Goal: Find contact information: Find contact information

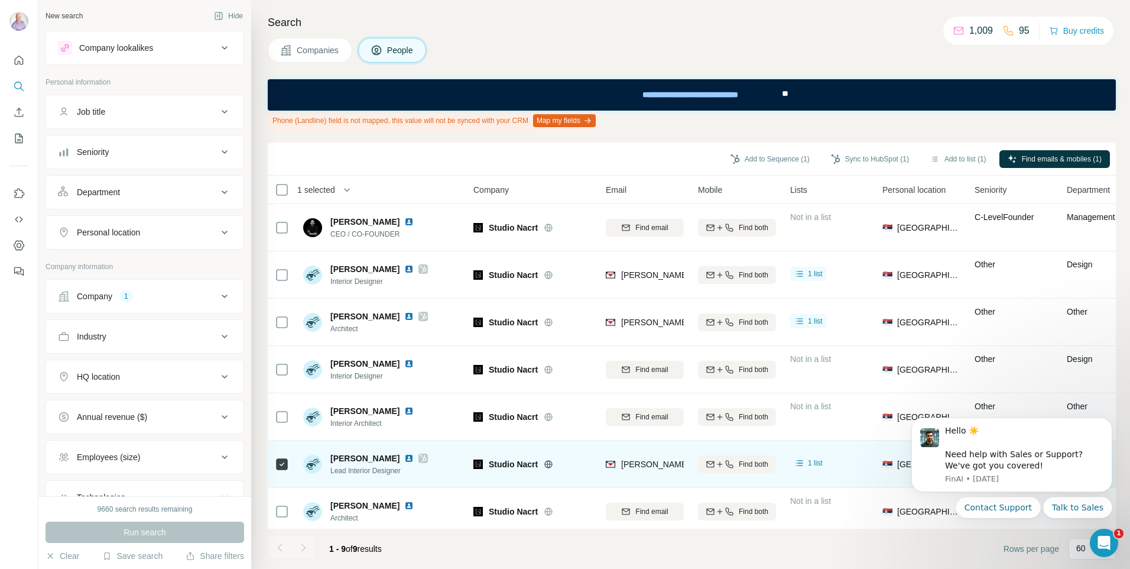
click at [288, 466] on icon at bounding box center [282, 464] width 14 height 14
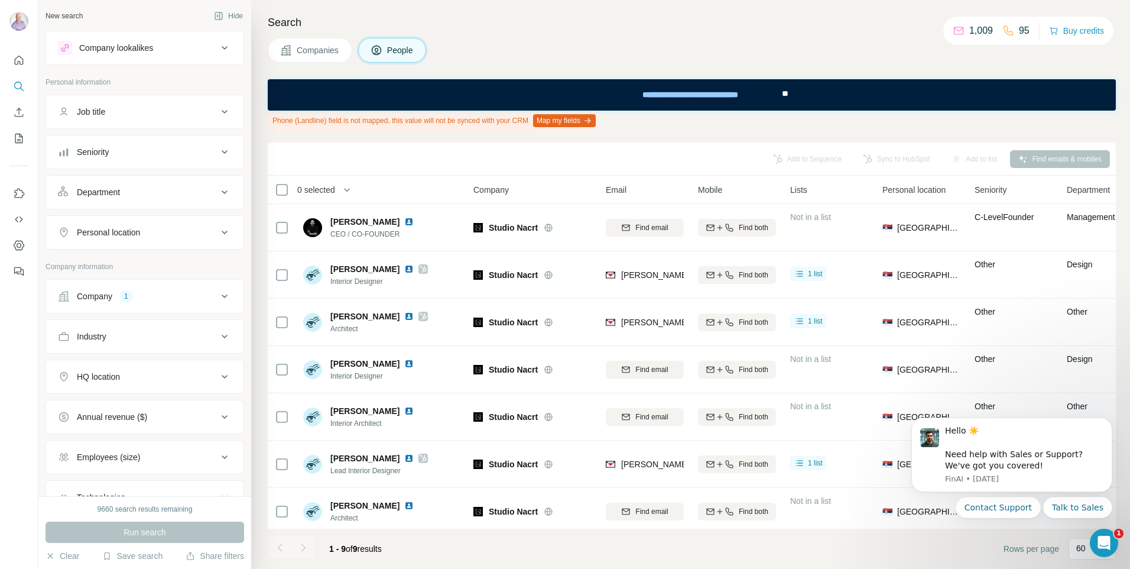
click at [161, 303] on button "Company 1" at bounding box center [144, 296] width 197 height 28
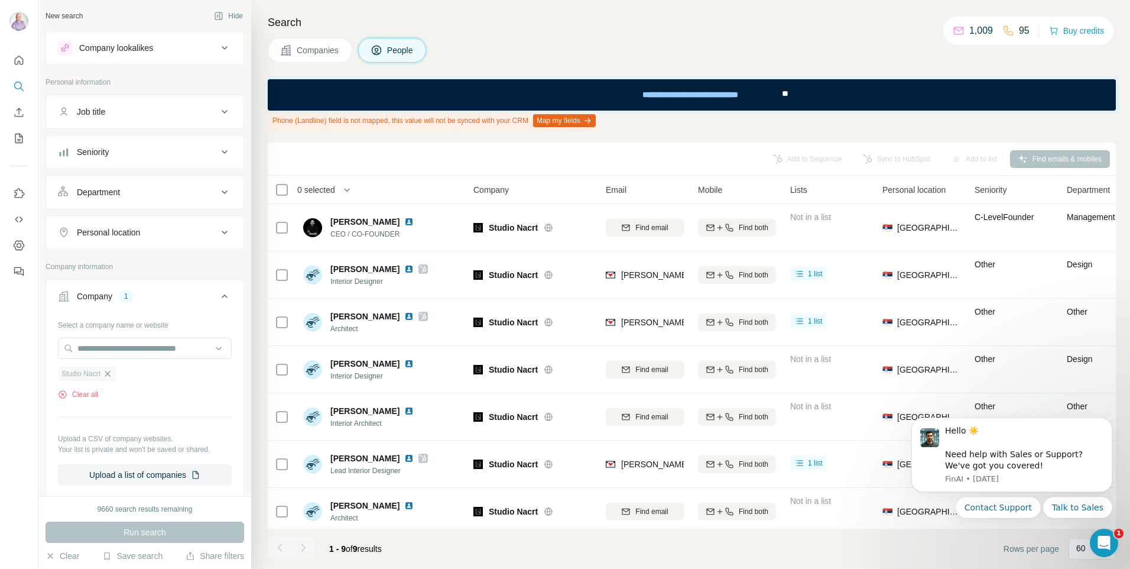
click at [109, 375] on icon "button" at bounding box center [107, 373] width 9 height 9
click at [137, 343] on input "text" at bounding box center [145, 347] width 174 height 21
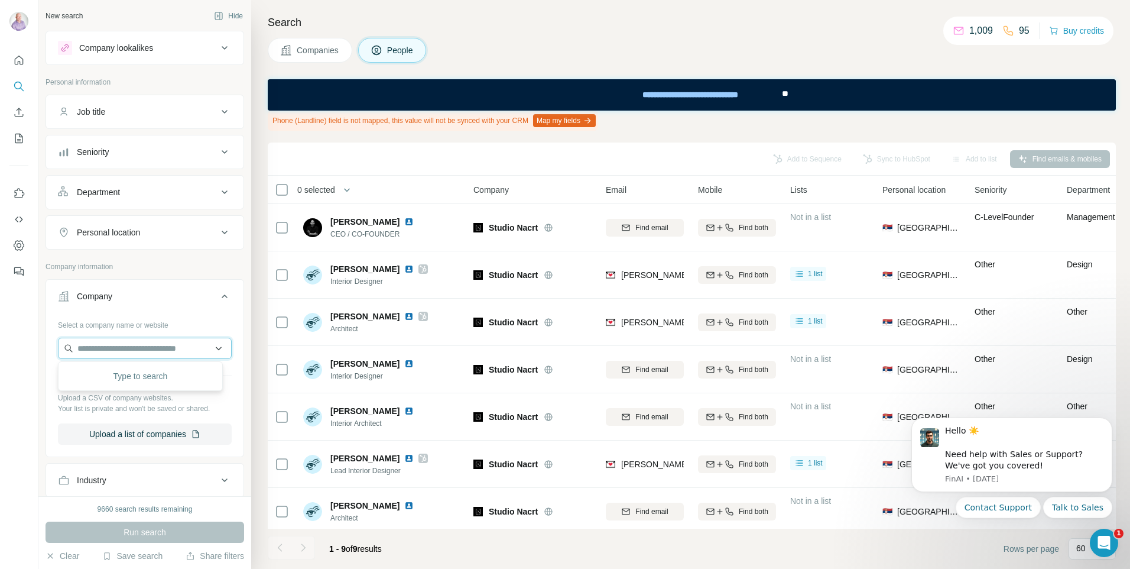
click at [133, 348] on input "text" at bounding box center [145, 347] width 174 height 21
paste input "**********"
click at [83, 351] on input "**********" at bounding box center [145, 347] width 174 height 21
type input "**********"
click at [100, 376] on p "Rockwell Group" at bounding box center [121, 375] width 59 height 12
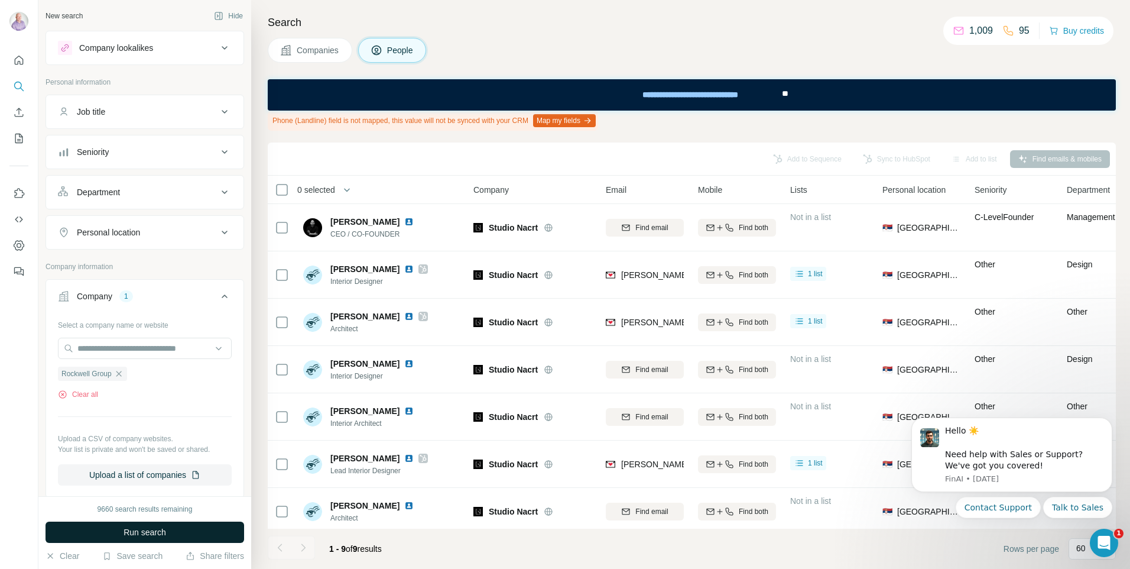
click at [149, 528] on span "Run search" at bounding box center [145, 532] width 43 height 12
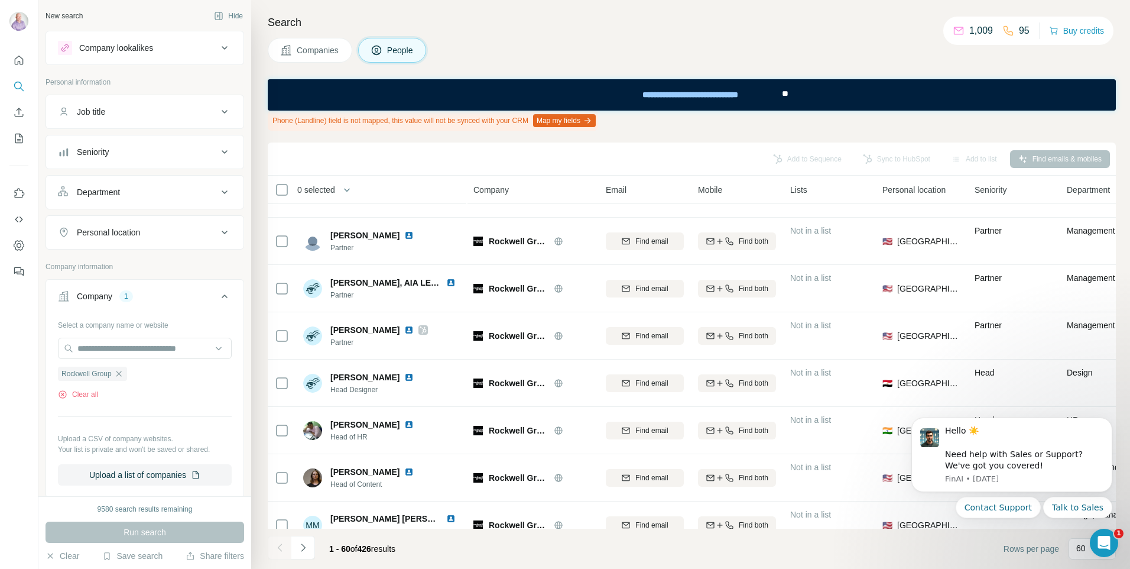
scroll to position [236, 0]
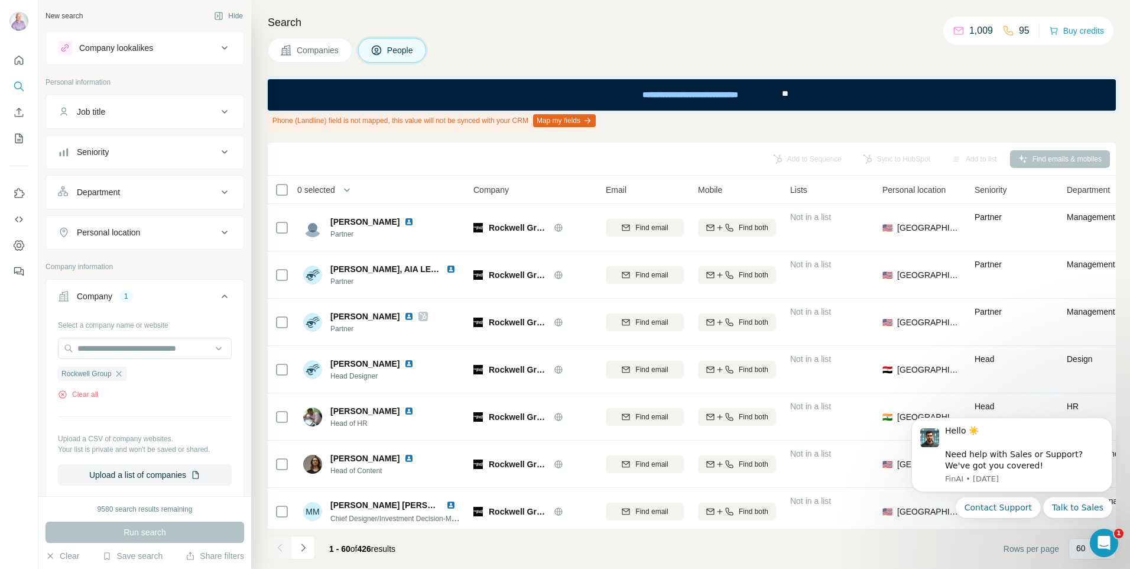
click at [128, 113] on div "Job title" at bounding box center [138, 112] width 160 height 12
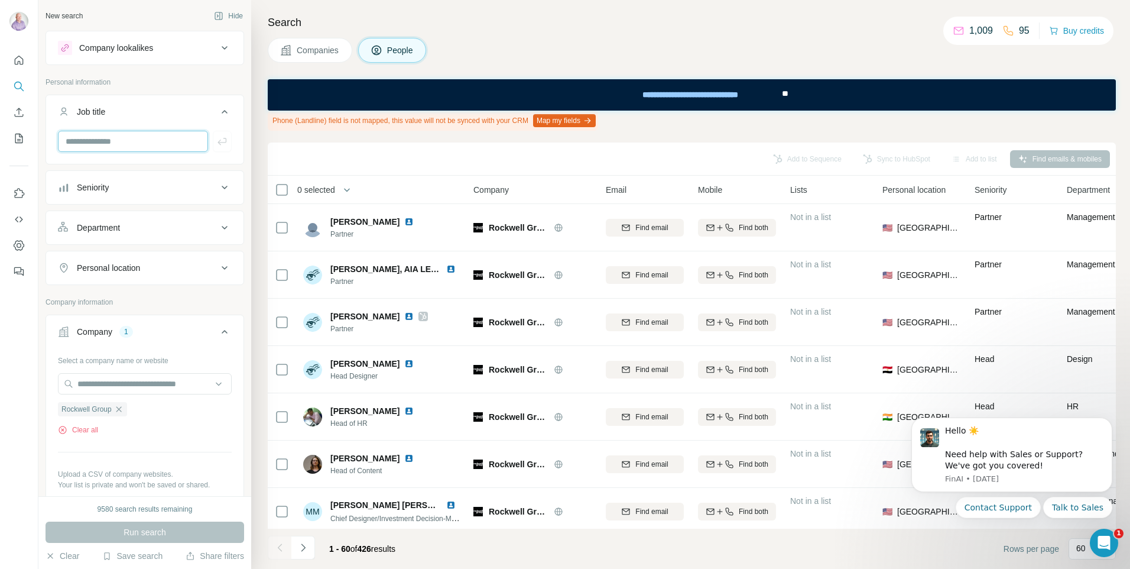
drag, startPoint x: 113, startPoint y: 144, endPoint x: 387, endPoint y: 203, distance: 279.2
click at [113, 144] on input "text" at bounding box center [133, 141] width 150 height 21
type input "********"
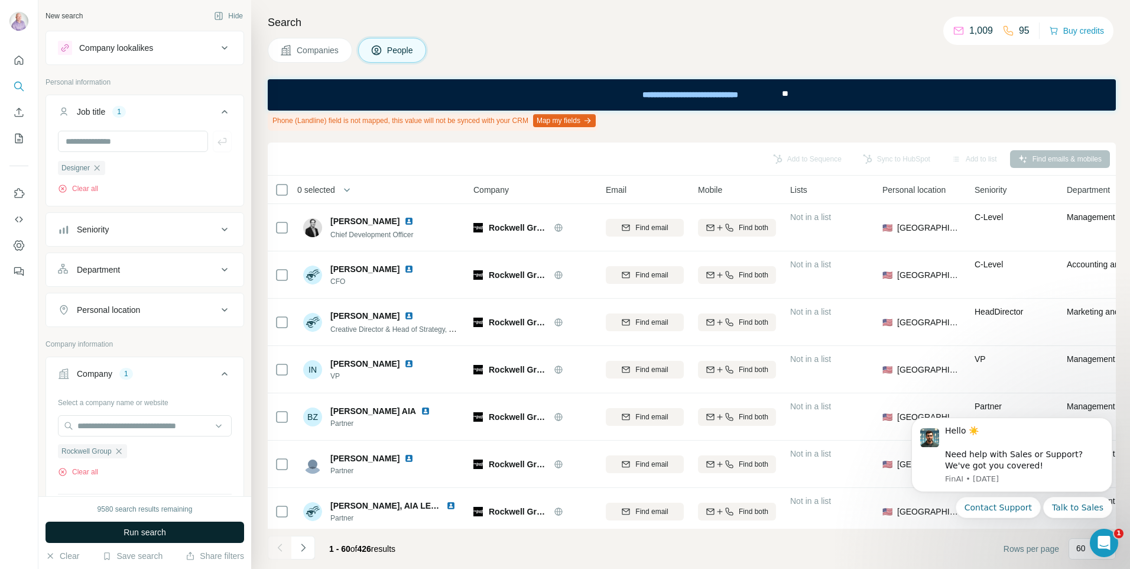
click at [189, 531] on button "Run search" at bounding box center [145, 531] width 199 height 21
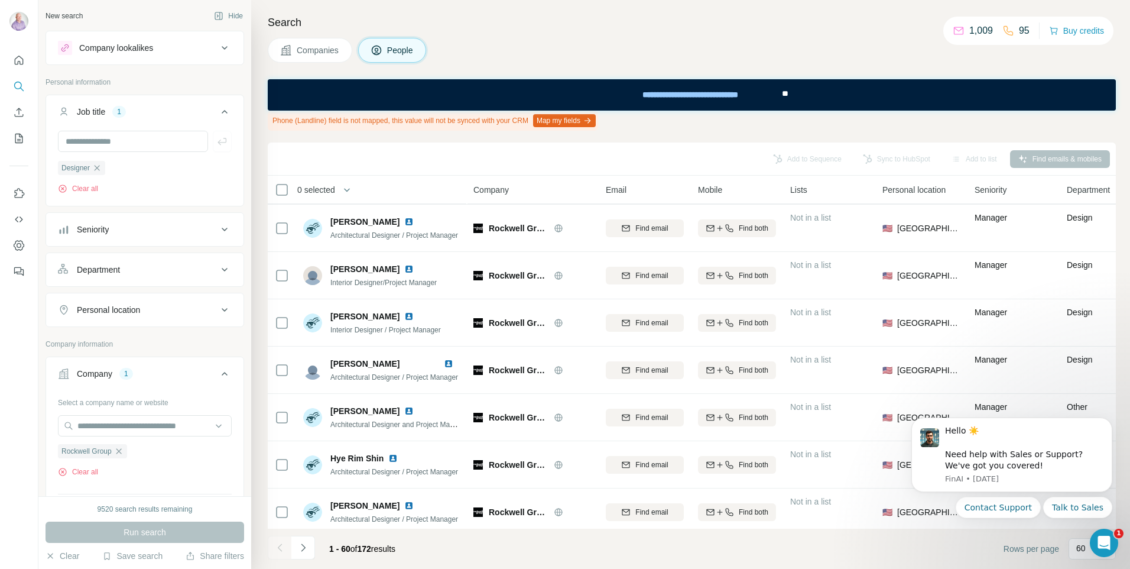
scroll to position [473, 0]
click at [1113, 416] on button "Dismiss notification" at bounding box center [1108, 420] width 15 height 15
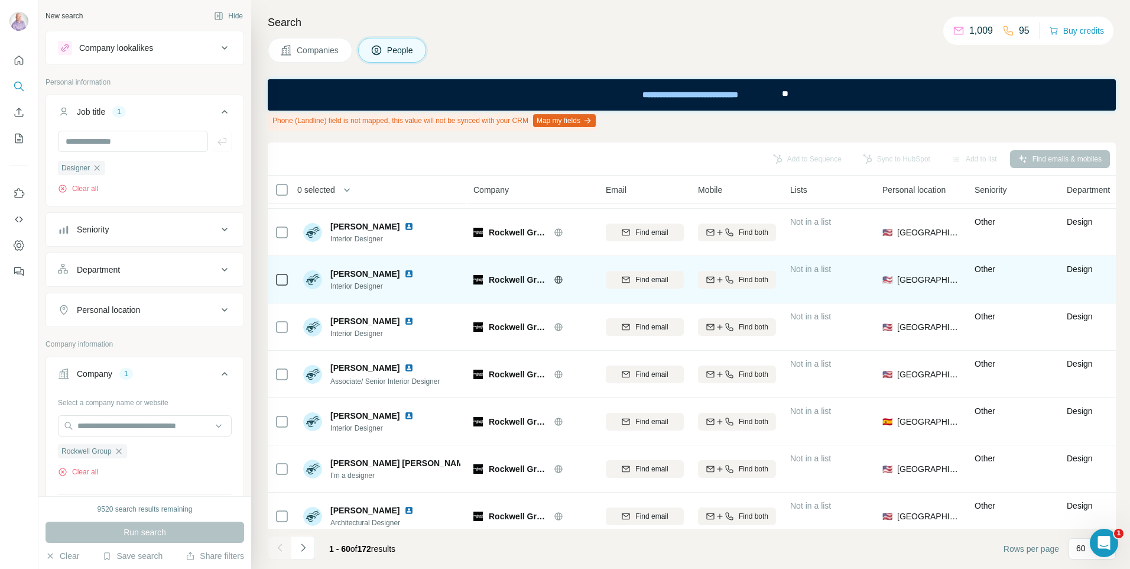
scroll to position [2518, 0]
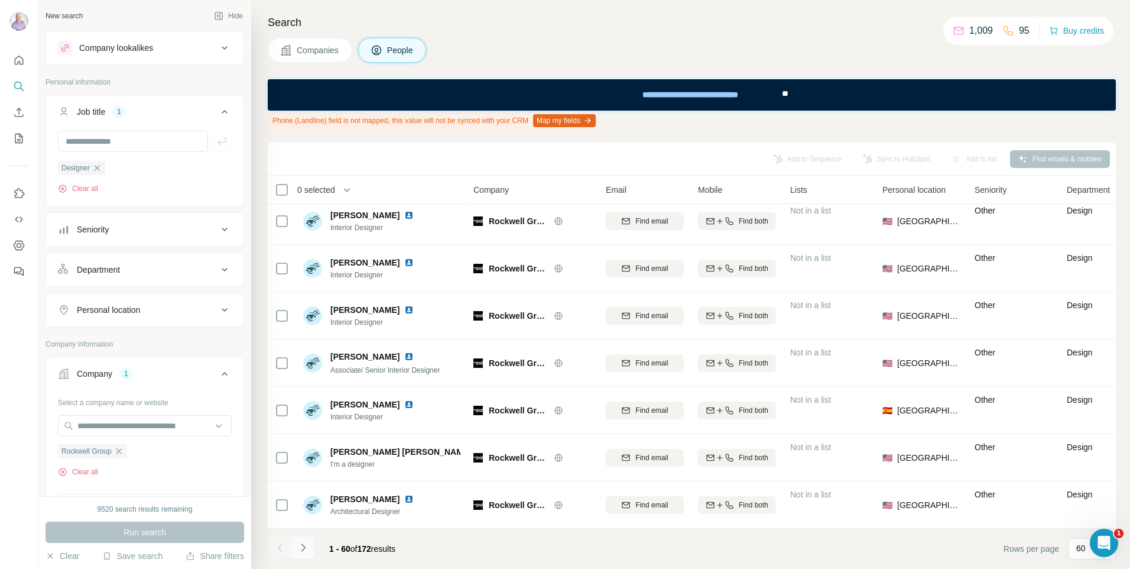
click at [306, 551] on icon "Navigate to next page" at bounding box center [303, 547] width 12 height 12
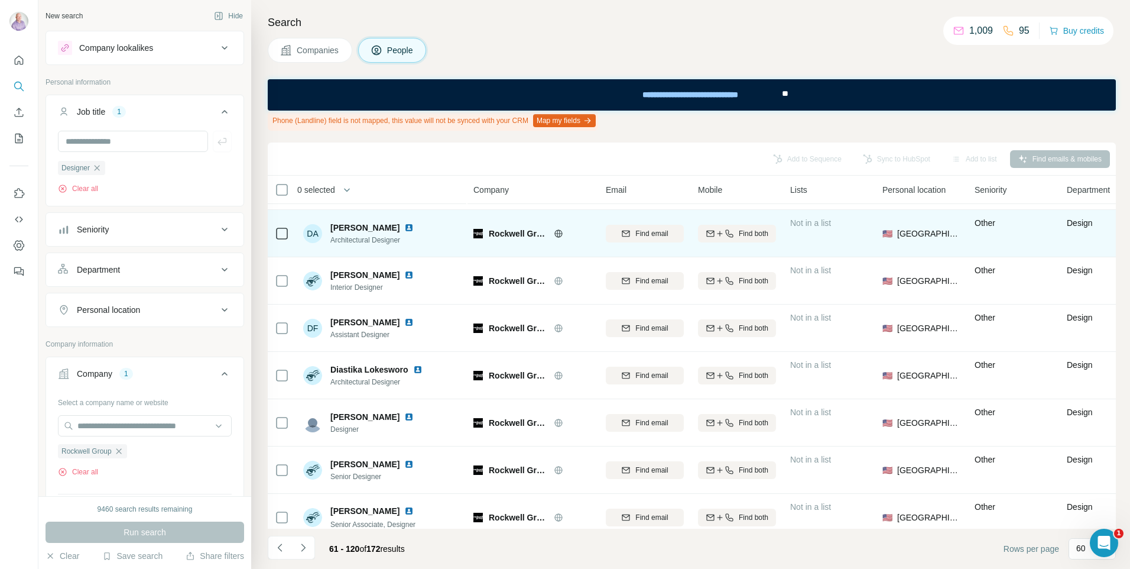
scroll to position [59, 0]
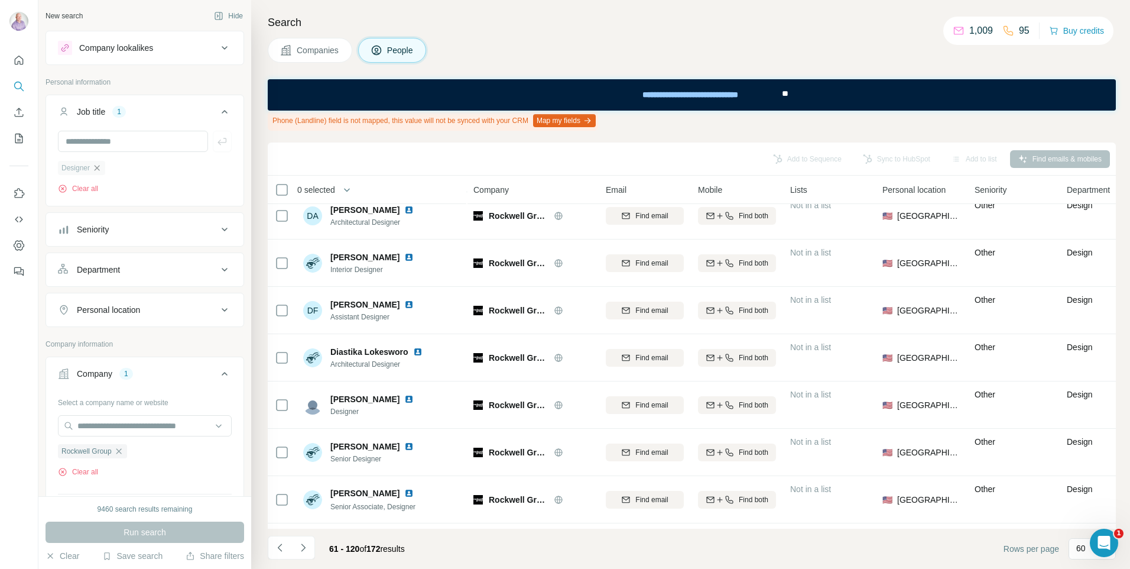
click at [99, 167] on icon "button" at bounding box center [96, 167] width 9 height 9
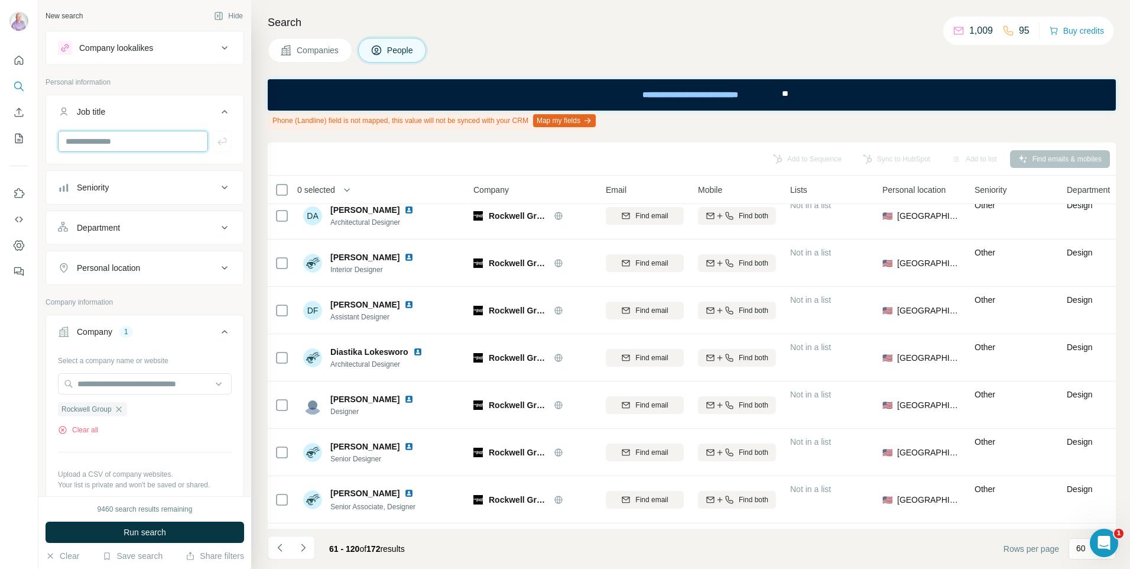
click at [105, 135] on input "text" at bounding box center [133, 141] width 150 height 21
type input "********"
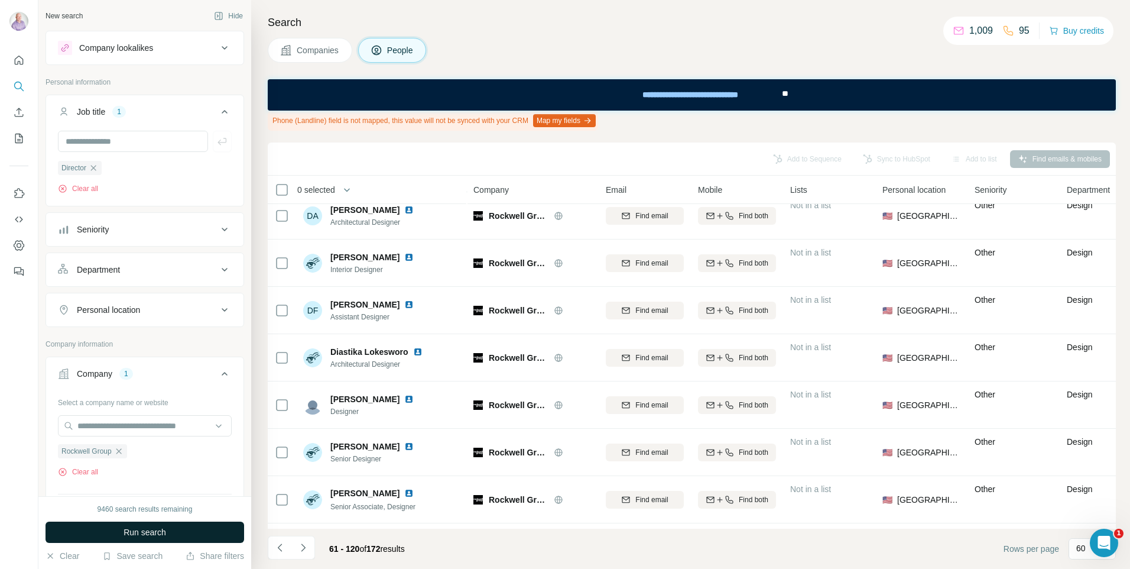
click at [126, 535] on span "Run search" at bounding box center [145, 532] width 43 height 12
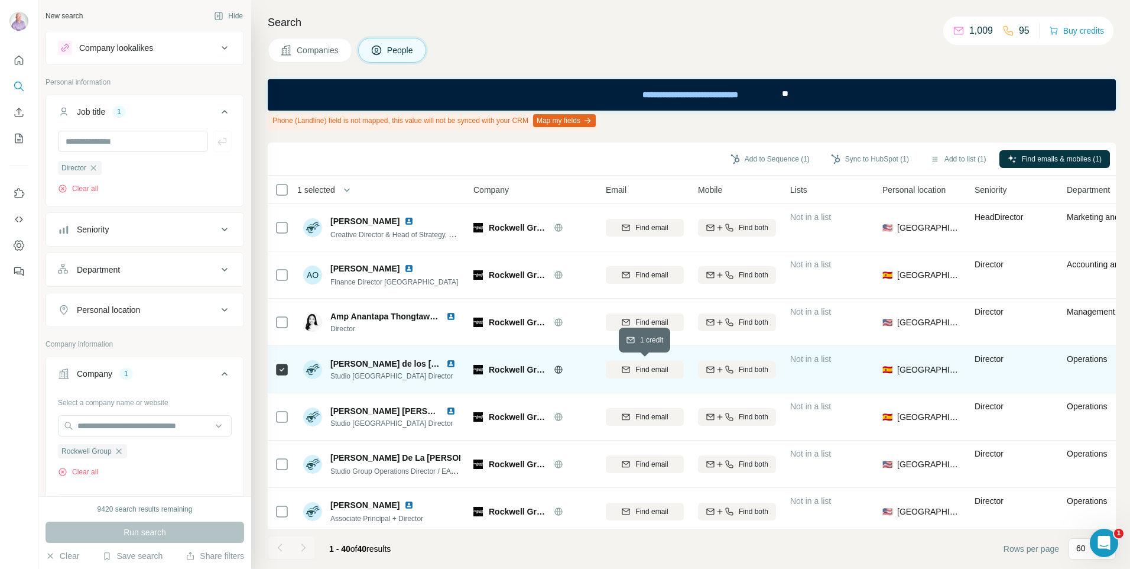
click at [657, 376] on button "Find email" at bounding box center [645, 370] width 78 height 18
click at [728, 374] on div "Find both" at bounding box center [737, 369] width 78 height 11
click at [853, 163] on button "Sync to HubSpot (1)" at bounding box center [870, 159] width 95 height 18
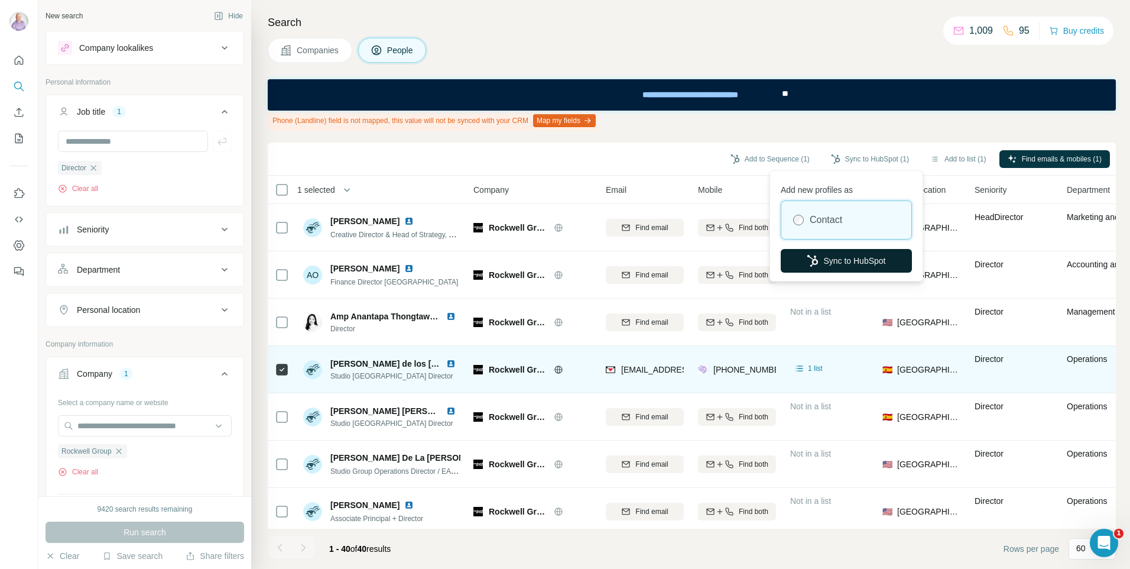
click at [844, 258] on button "Sync to HubSpot" at bounding box center [846, 261] width 131 height 24
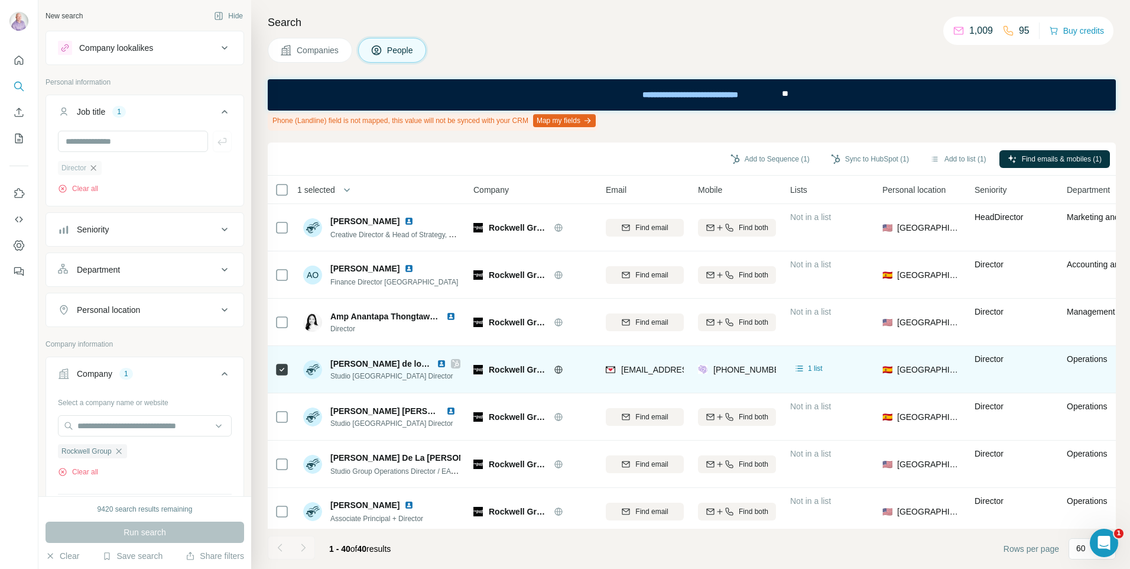
click at [95, 164] on icon "button" at bounding box center [93, 167] width 9 height 9
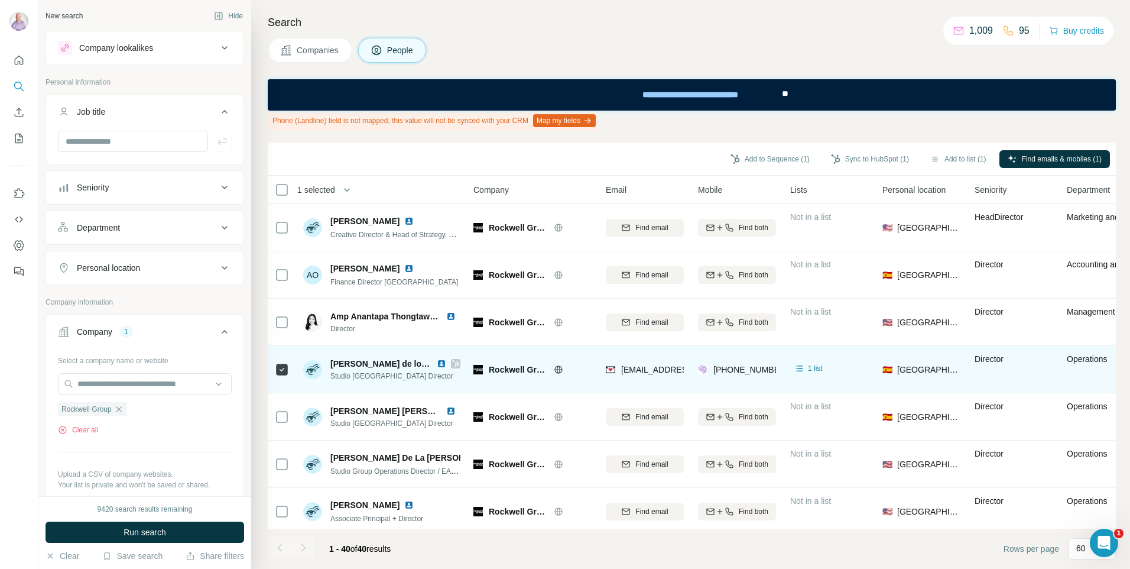
click at [273, 50] on button "Companies" at bounding box center [310, 50] width 85 height 25
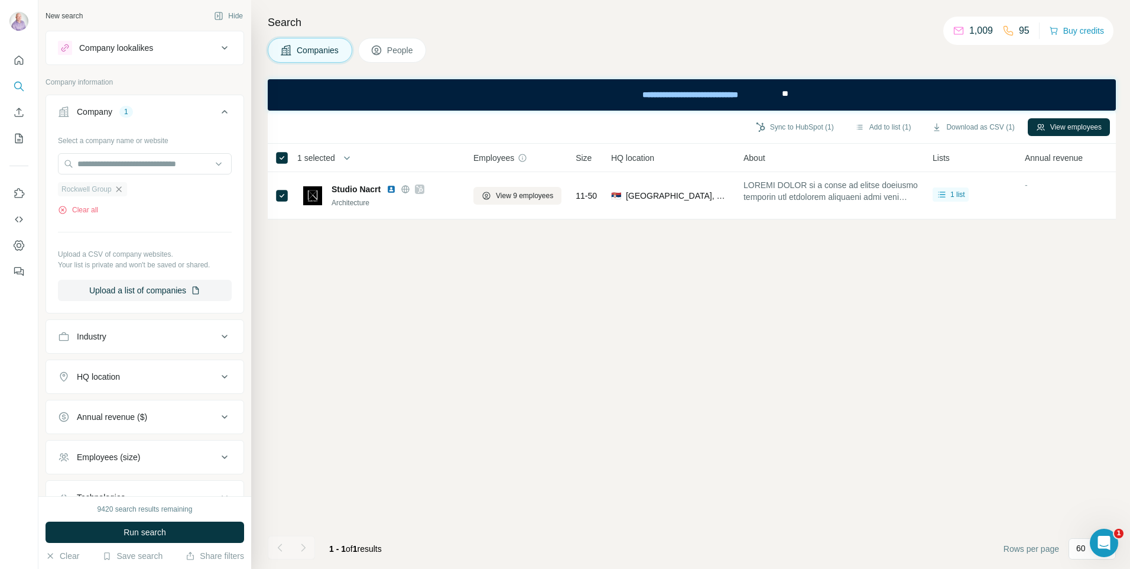
click at [116, 185] on icon "button" at bounding box center [118, 188] width 9 height 9
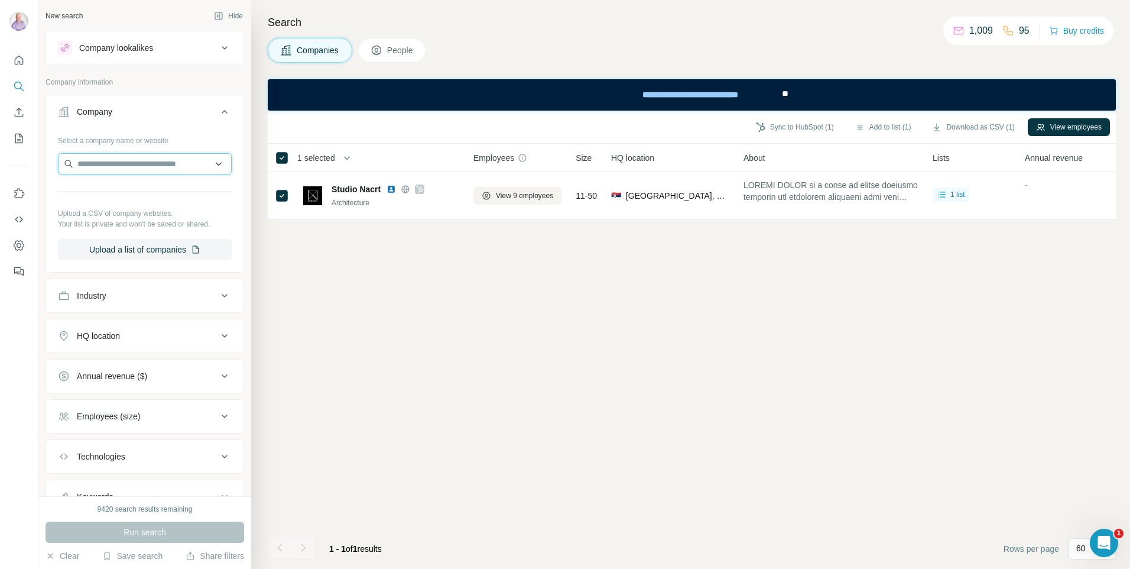
click at [130, 172] on input "text" at bounding box center [145, 163] width 174 height 21
paste input "**********"
type input "**********"
click at [115, 194] on p "De.Tales" at bounding box center [120, 190] width 57 height 12
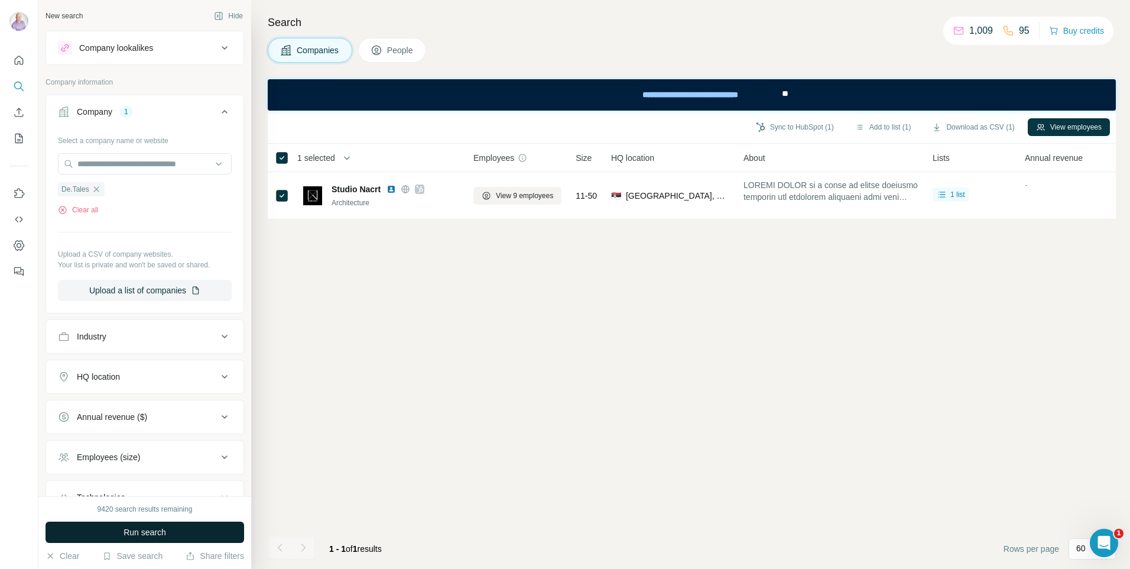
click at [152, 522] on button "Run search" at bounding box center [145, 531] width 199 height 21
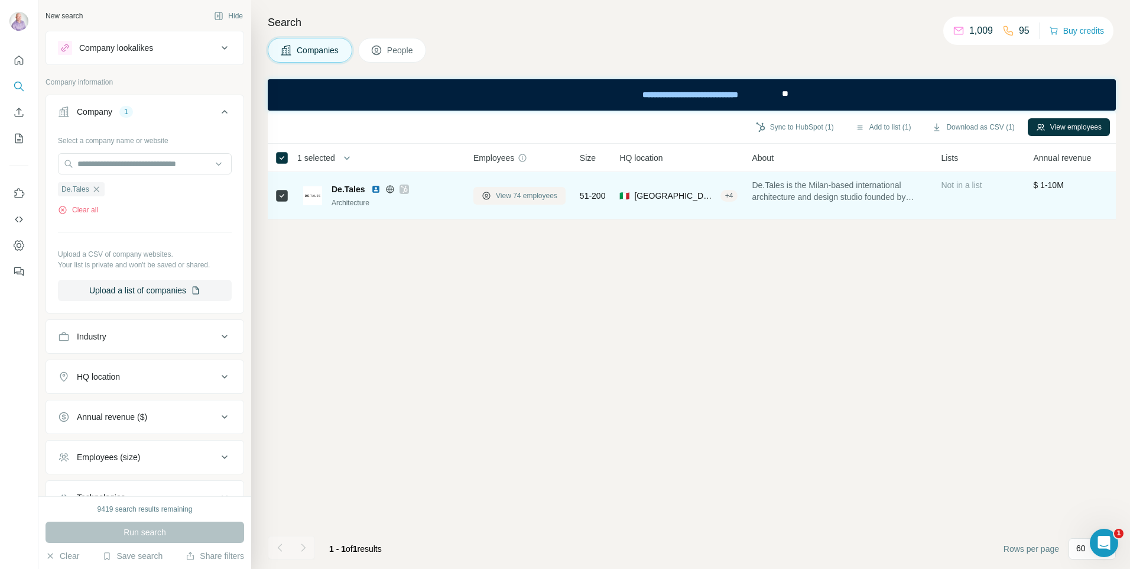
click at [508, 203] on button "View 74 employees" at bounding box center [519, 196] width 92 height 18
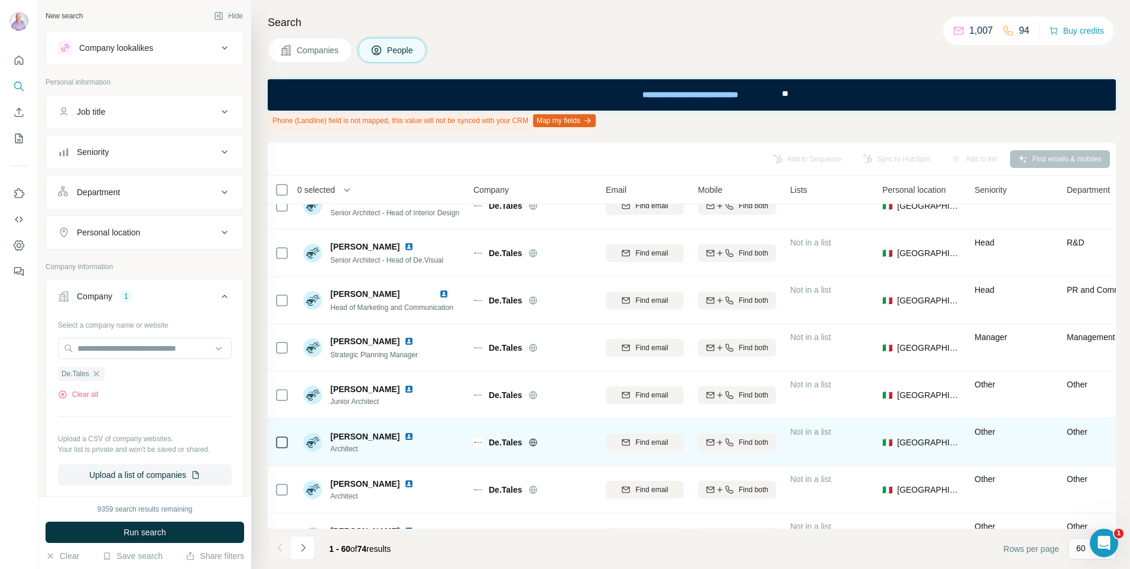
scroll to position [177, 0]
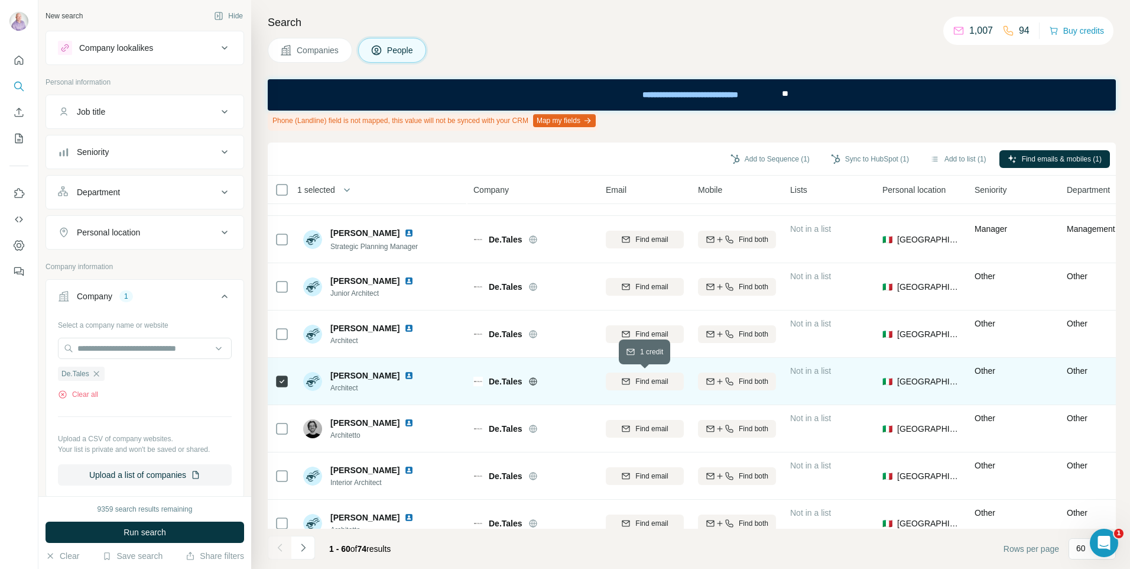
click at [655, 378] on span "Find email" at bounding box center [651, 381] width 33 height 11
click at [864, 158] on button "Sync to HubSpot (1)" at bounding box center [870, 159] width 95 height 18
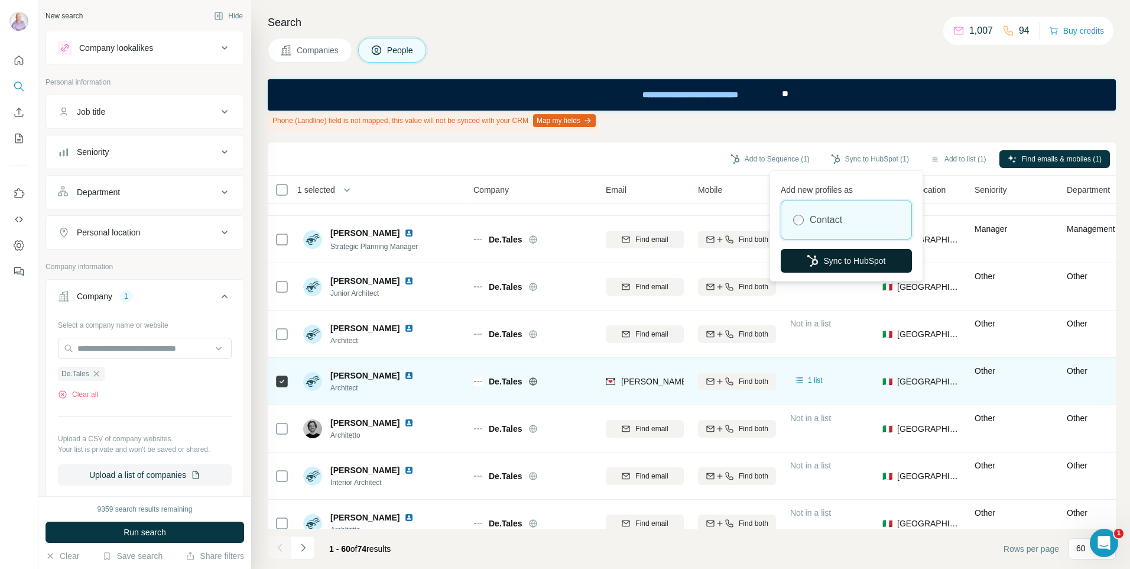
click at [827, 252] on button "Sync to HubSpot" at bounding box center [846, 261] width 131 height 24
